Goal: Task Accomplishment & Management: Use online tool/utility

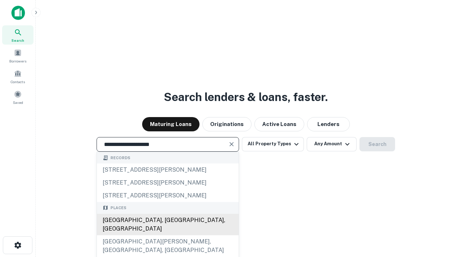
click at [168, 235] on div "Santa Monica, CA, USA" at bounding box center [168, 224] width 142 height 21
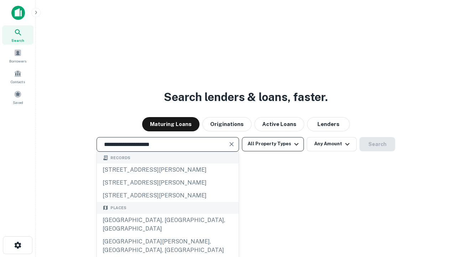
type input "**********"
click at [273, 144] on button "All Property Types" at bounding box center [273, 144] width 62 height 14
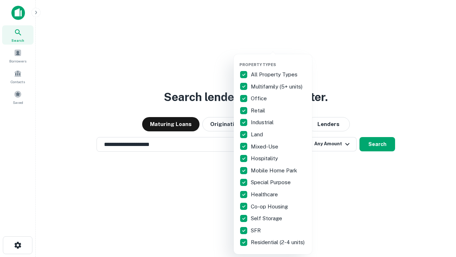
click at [279, 60] on button "button" at bounding box center [279, 60] width 78 height 0
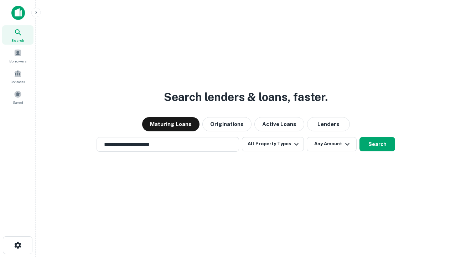
scroll to position [11, 0]
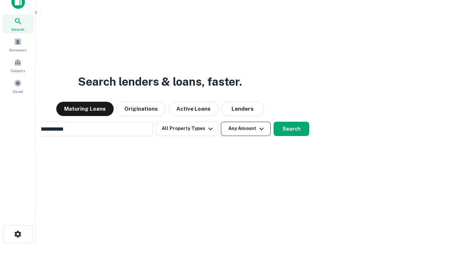
click at [221, 122] on button "Any Amount" at bounding box center [246, 129] width 50 height 14
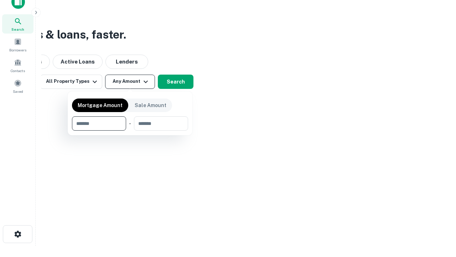
scroll to position [11, 0]
type input "*******"
click at [130, 130] on button "button" at bounding box center [130, 130] width 116 height 0
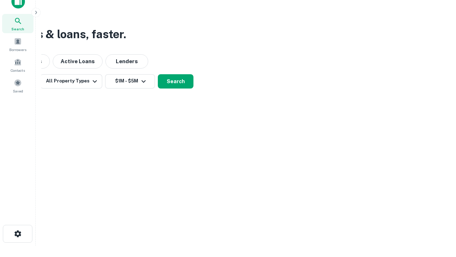
scroll to position [11, 0]
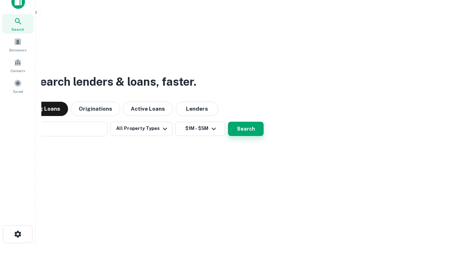
click at [228, 122] on button "Search" at bounding box center [246, 129] width 36 height 14
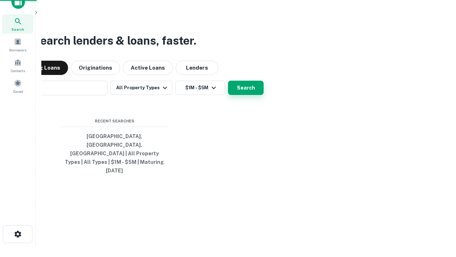
scroll to position [11, 0]
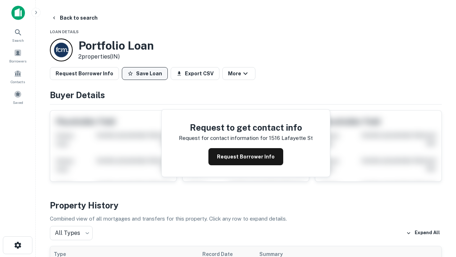
click at [145, 73] on button "Save Loan" at bounding box center [145, 73] width 46 height 13
click at [147, 73] on button "Loan Saved" at bounding box center [146, 73] width 49 height 13
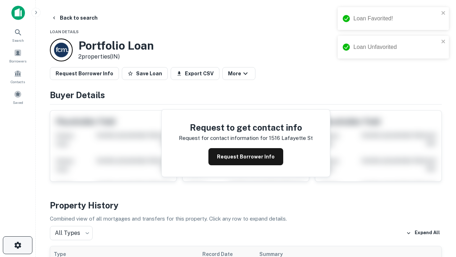
click at [17, 245] on icon "button" at bounding box center [18, 245] width 9 height 9
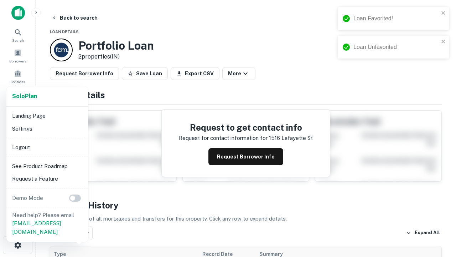
click at [47, 147] on li "Logout" at bounding box center [47, 147] width 76 height 13
